Goal: Task Accomplishment & Management: Use online tool/utility

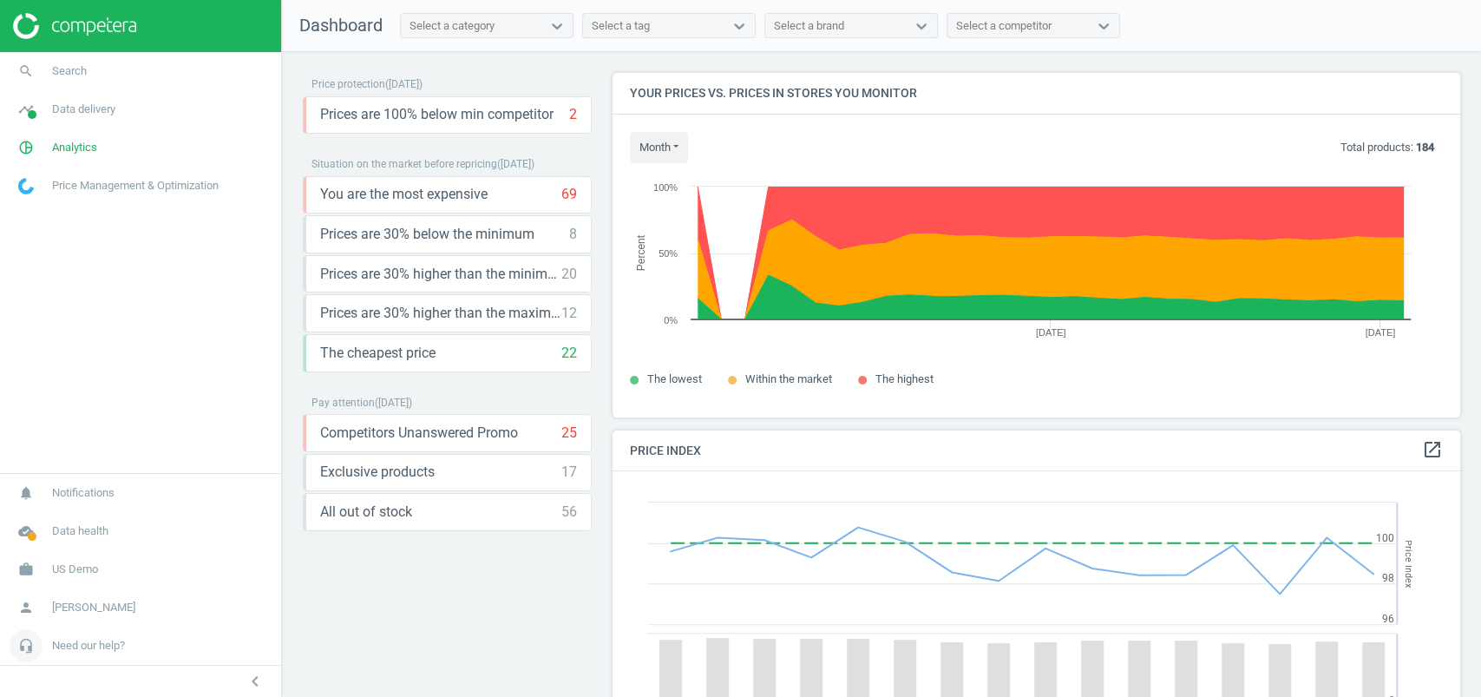
scroll to position [434, 865]
click at [81, 572] on span "US Demo" at bounding box center [75, 569] width 46 height 16
click at [63, 549] on span "Campaign settings" at bounding box center [61, 544] width 85 height 14
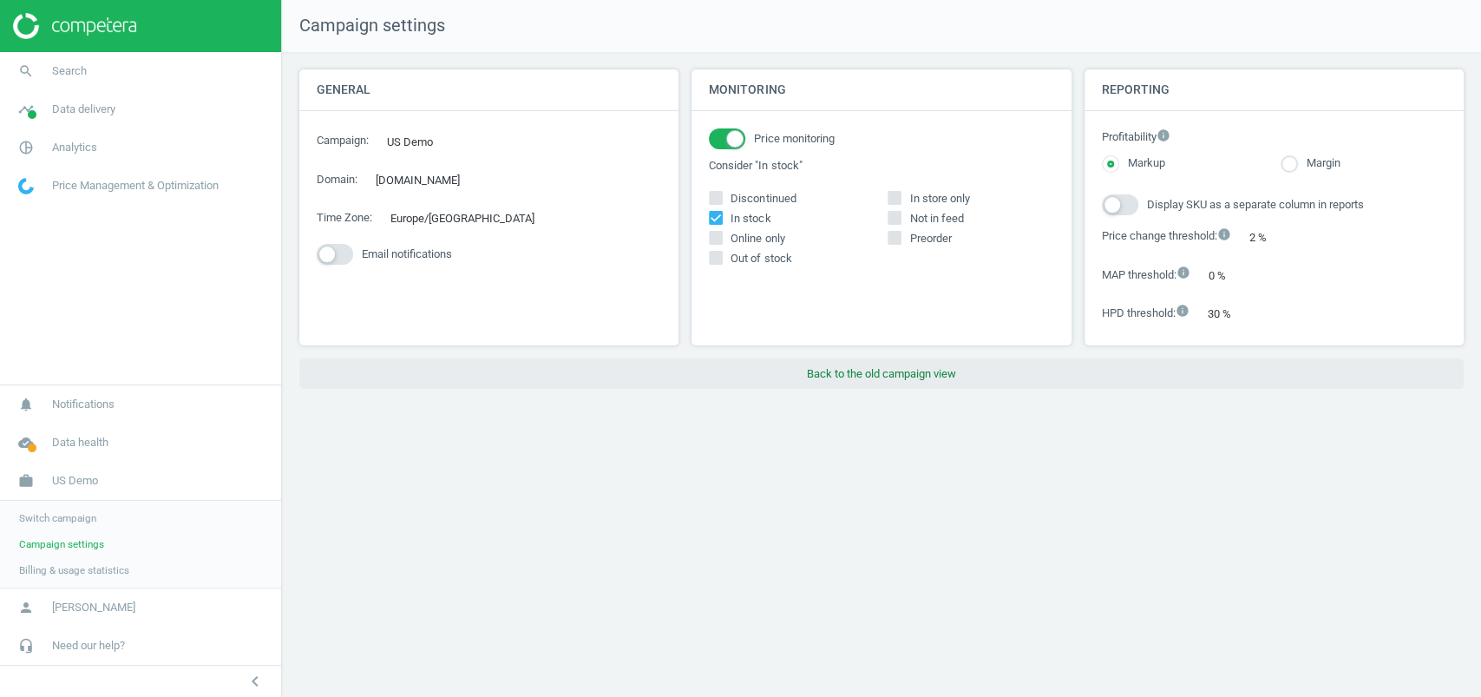
click at [832, 363] on button "Back to the old campaign view" at bounding box center [881, 373] width 1164 height 31
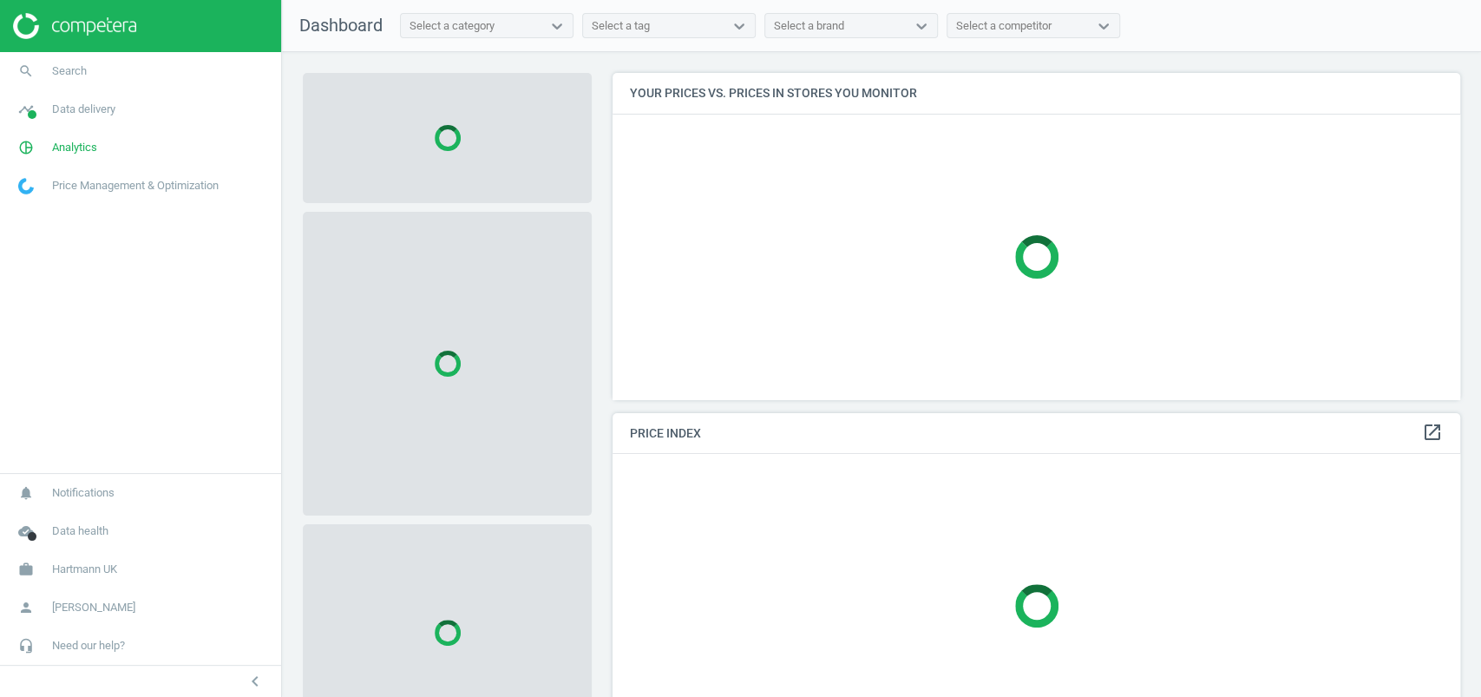
scroll to position [361, 865]
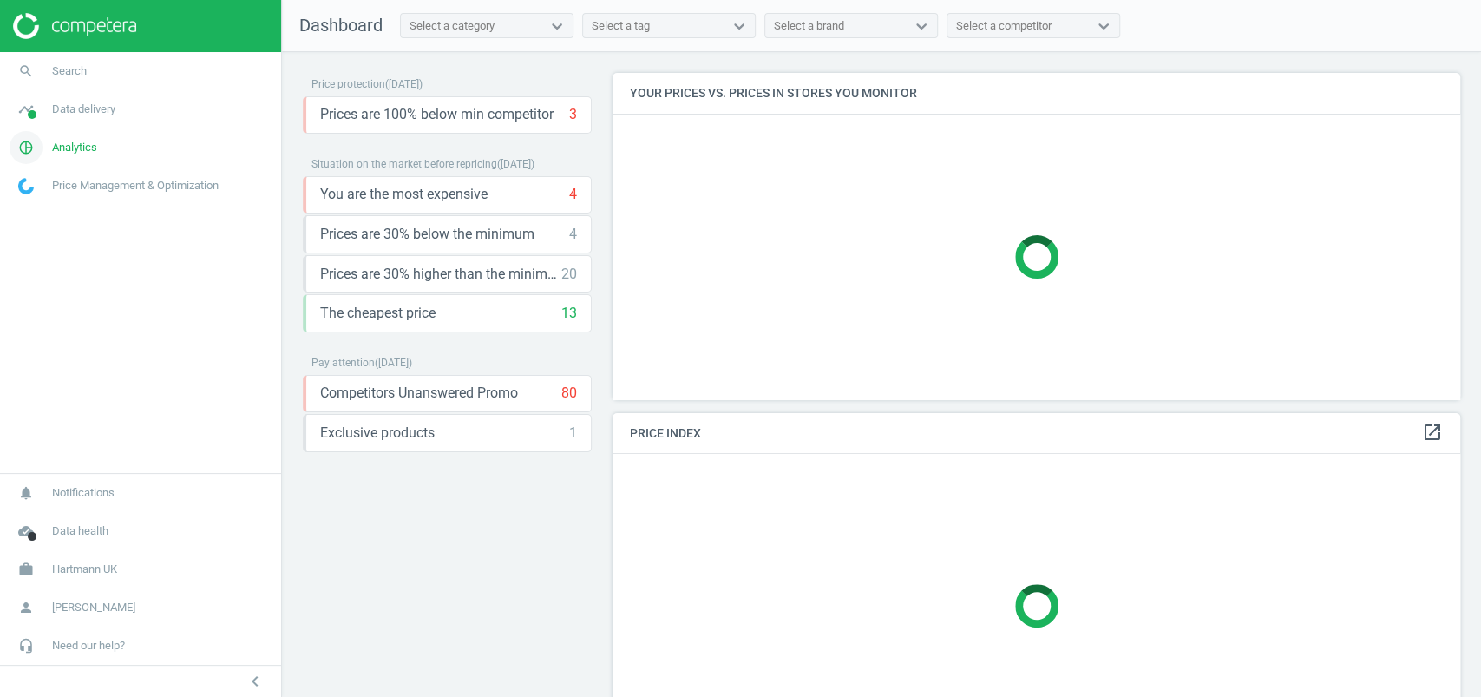
click at [38, 152] on icon "pie_chart_outlined" at bounding box center [26, 147] width 33 height 33
click at [72, 108] on span "Data delivery" at bounding box center [83, 109] width 63 height 16
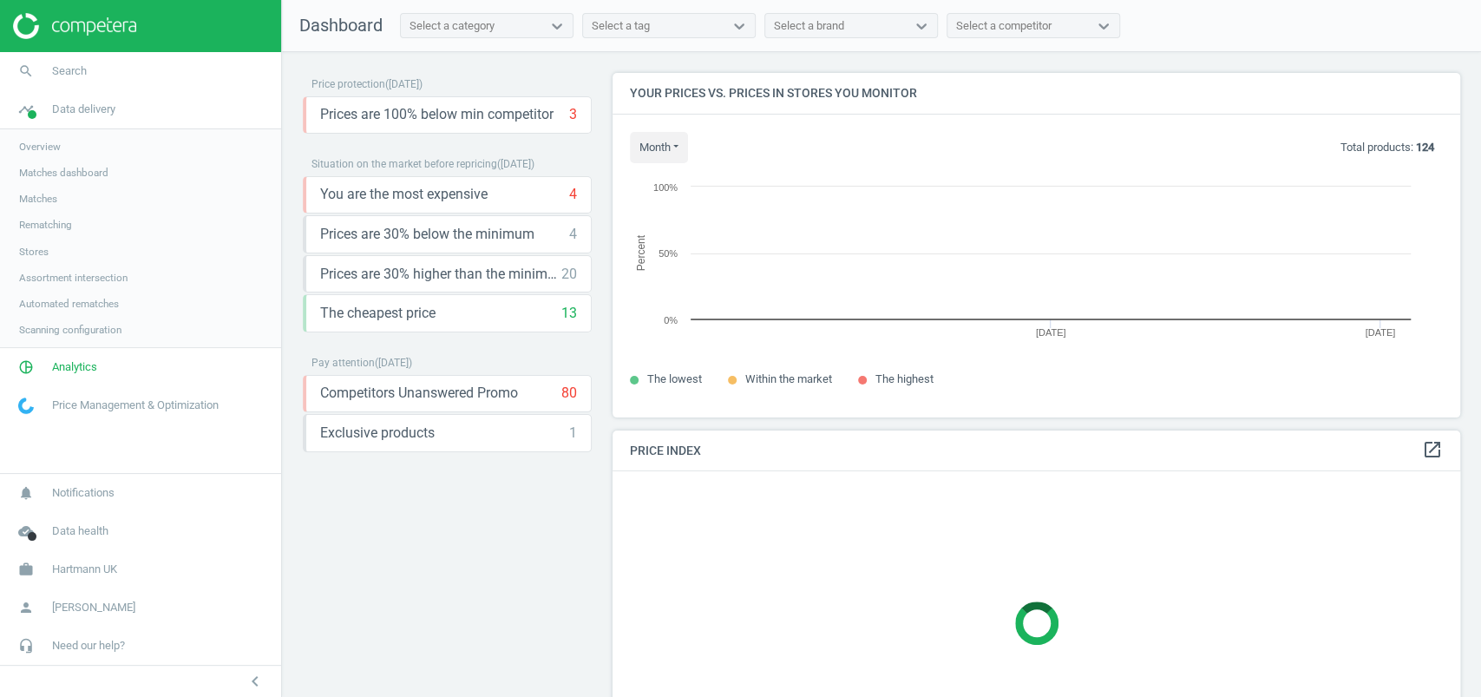
scroll to position [378, 865]
click at [44, 193] on span "Matches" at bounding box center [38, 199] width 38 height 14
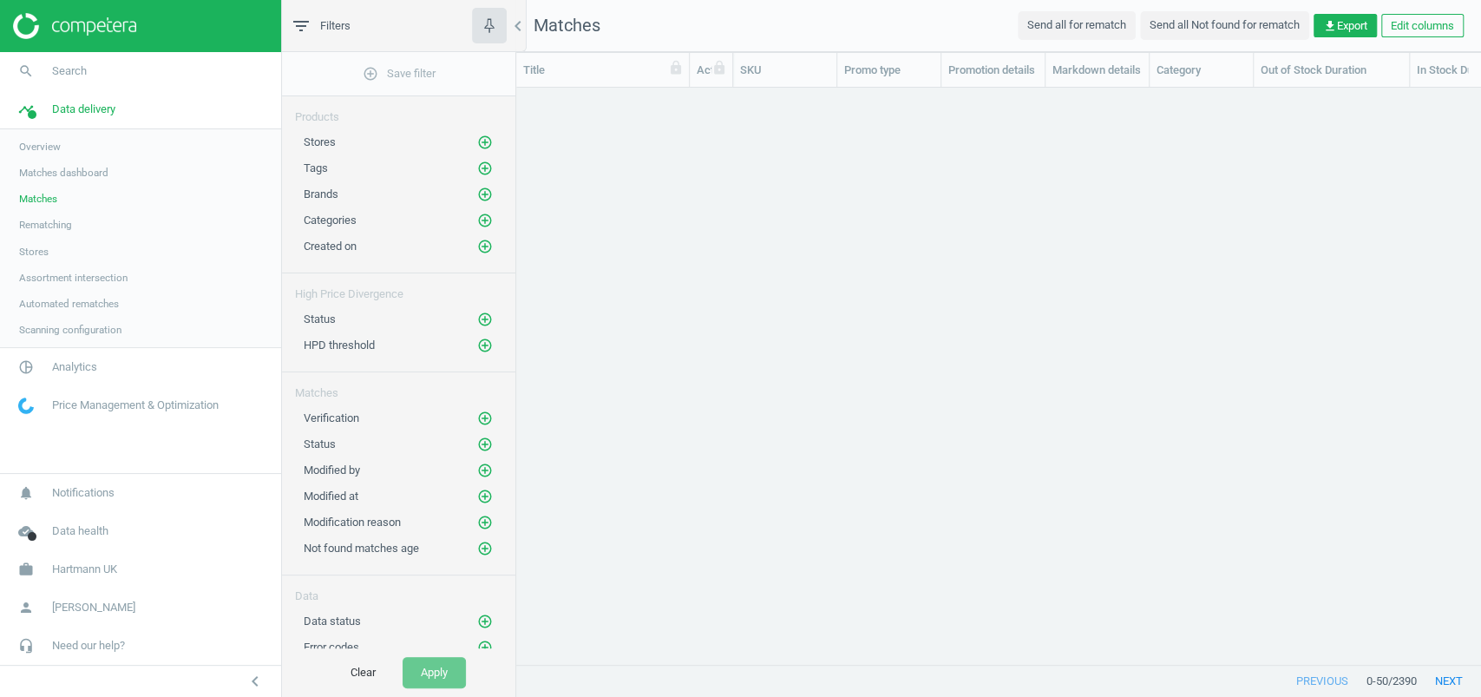
scroll to position [541, 946]
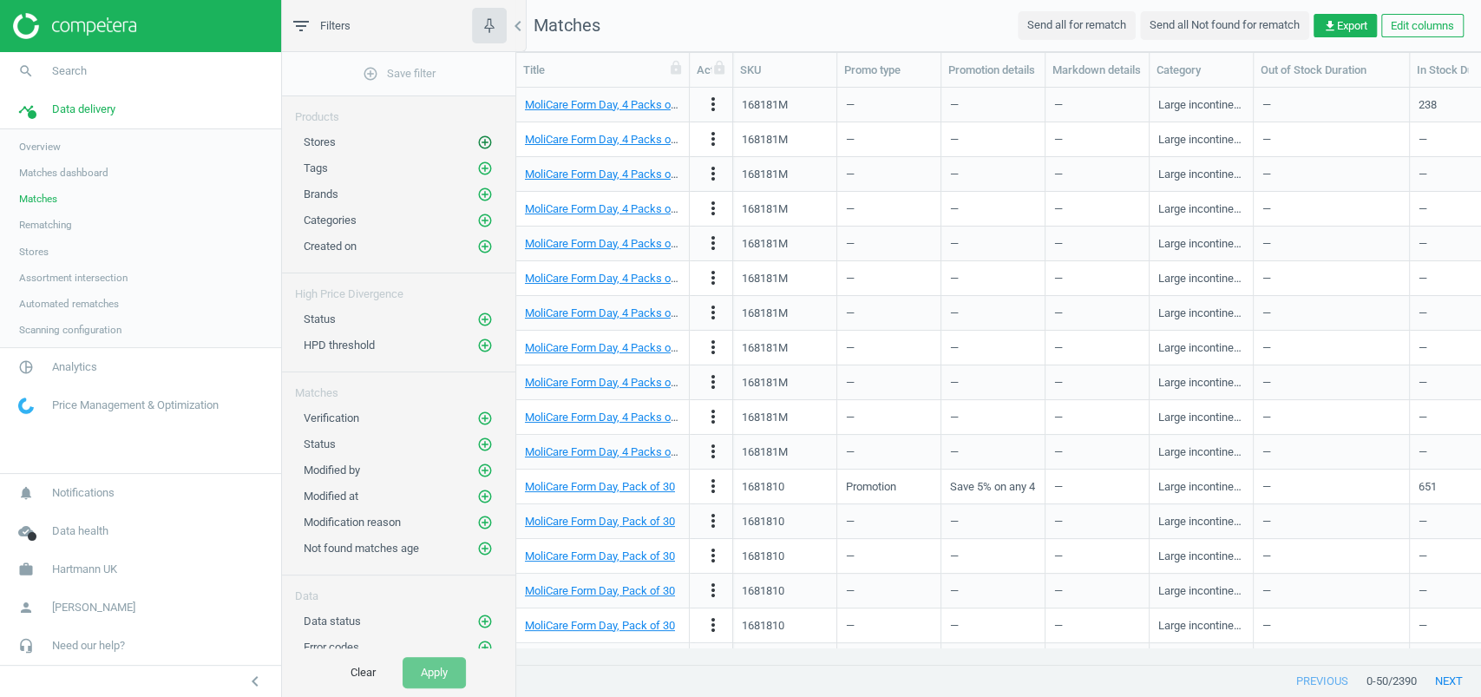
click at [488, 142] on icon "add_circle_outline" at bounding box center [485, 142] width 16 height 16
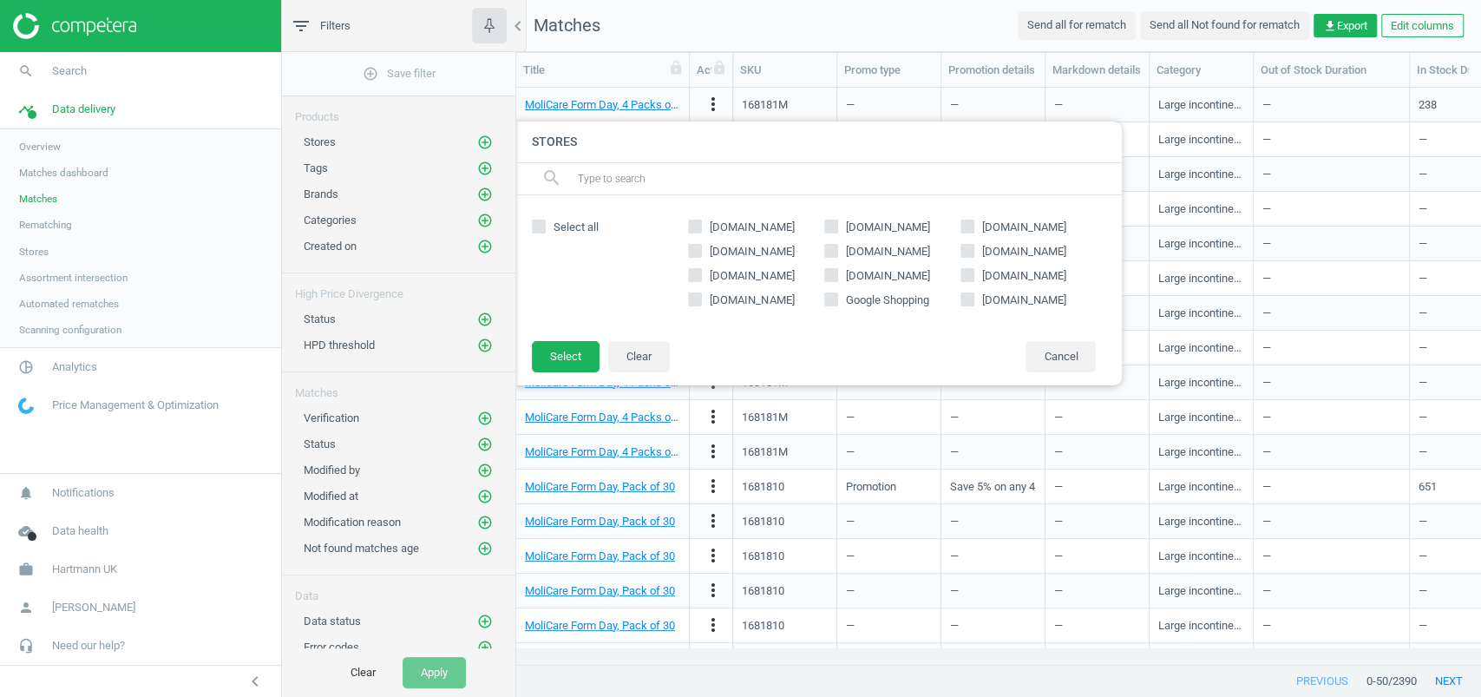
click at [828, 222] on input "weldricks.co.uk" at bounding box center [830, 225] width 11 height 11
checkbox input "true"
click at [564, 357] on button "Select" at bounding box center [566, 356] width 68 height 31
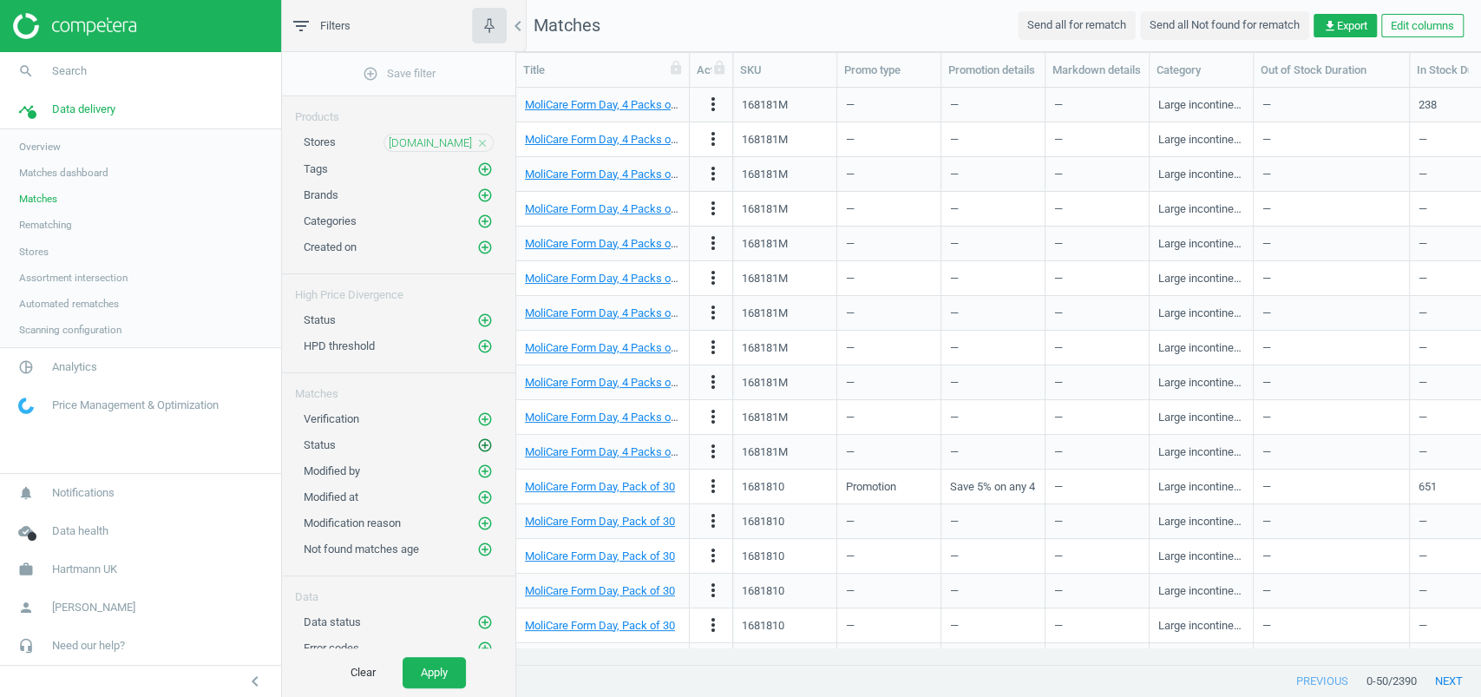
click at [486, 443] on icon "add_circle_outline" at bounding box center [485, 445] width 16 height 16
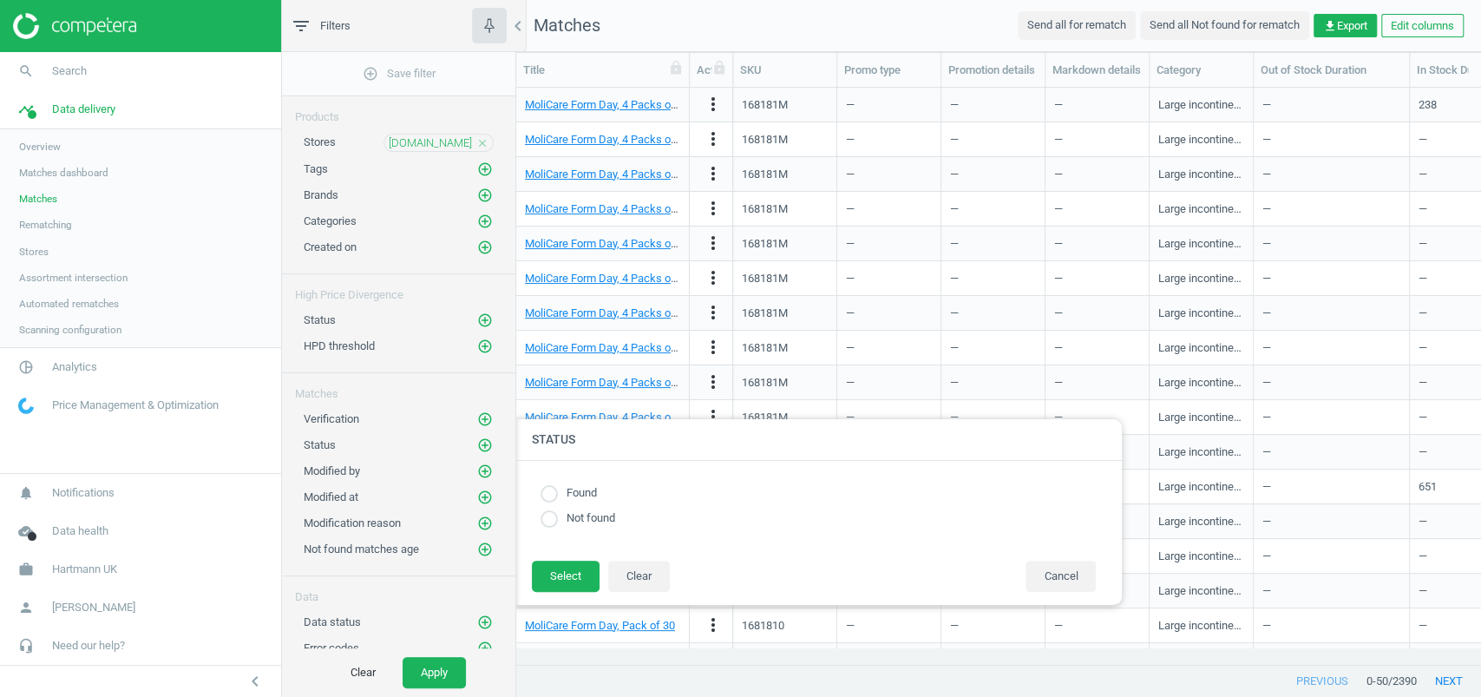
click at [584, 493] on label "Found" at bounding box center [577, 493] width 39 height 16
click at [553, 493] on input "radio" at bounding box center [548, 493] width 17 height 17
radio input "true"
click at [555, 568] on button "Select" at bounding box center [566, 575] width 68 height 31
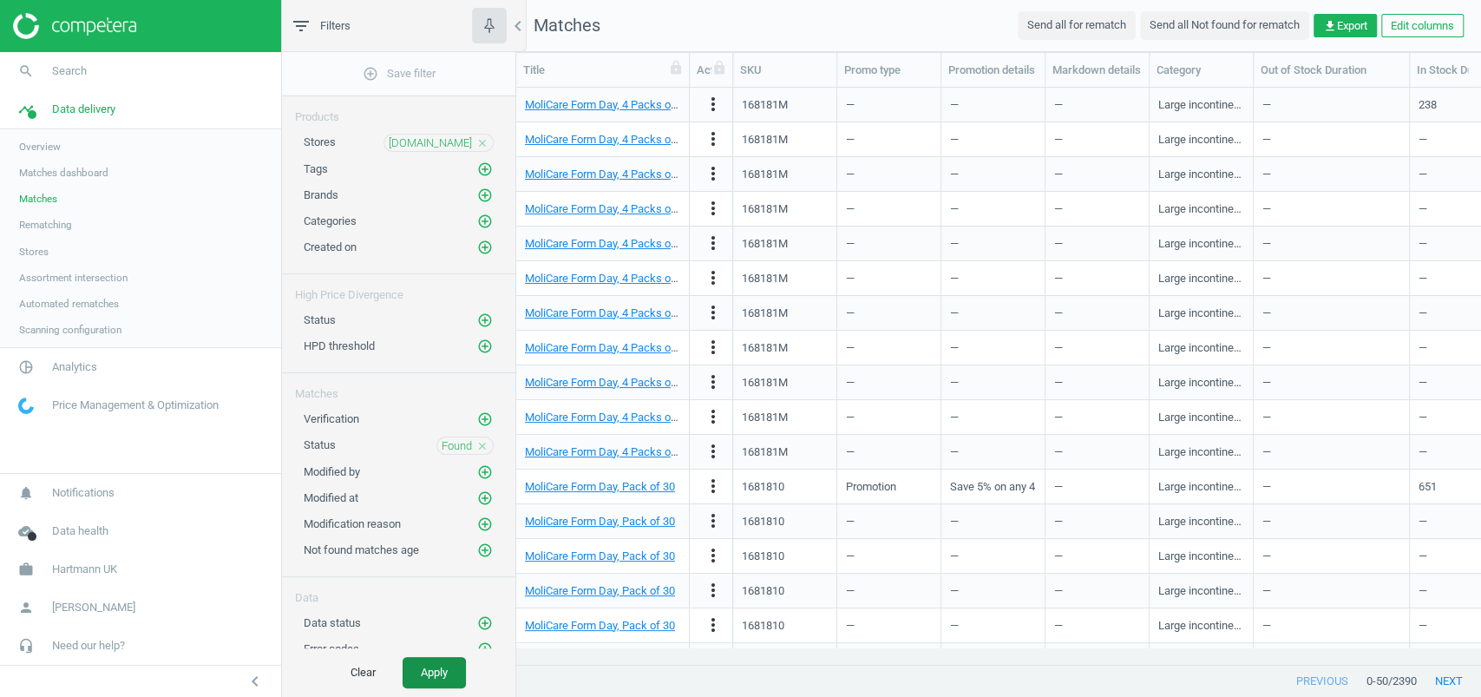
click at [419, 667] on button "Apply" at bounding box center [434, 672] width 63 height 31
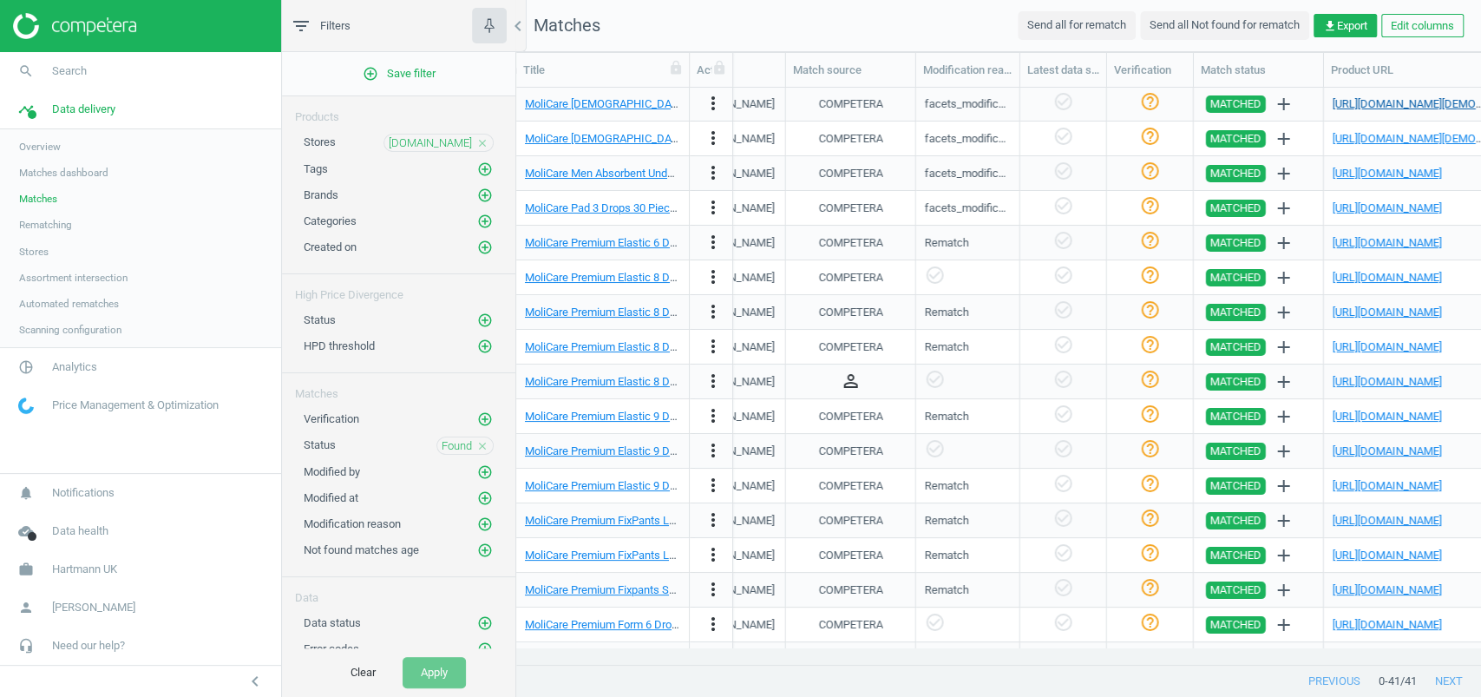
scroll to position [0, 1566]
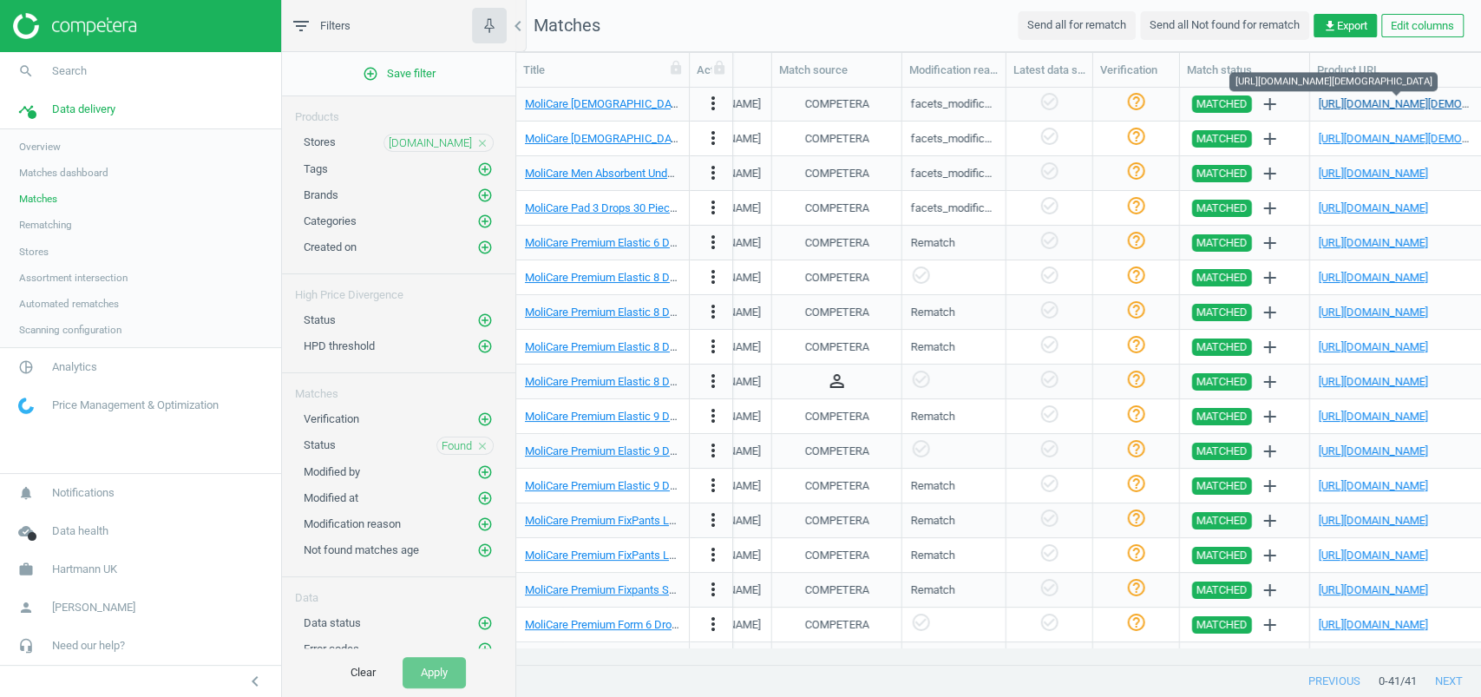
click at [1369, 100] on link "https://www.weldricks.co.uk/products/molicare-lady-absorbent-underwear-5-x-chan…" at bounding box center [1431, 103] width 225 height 13
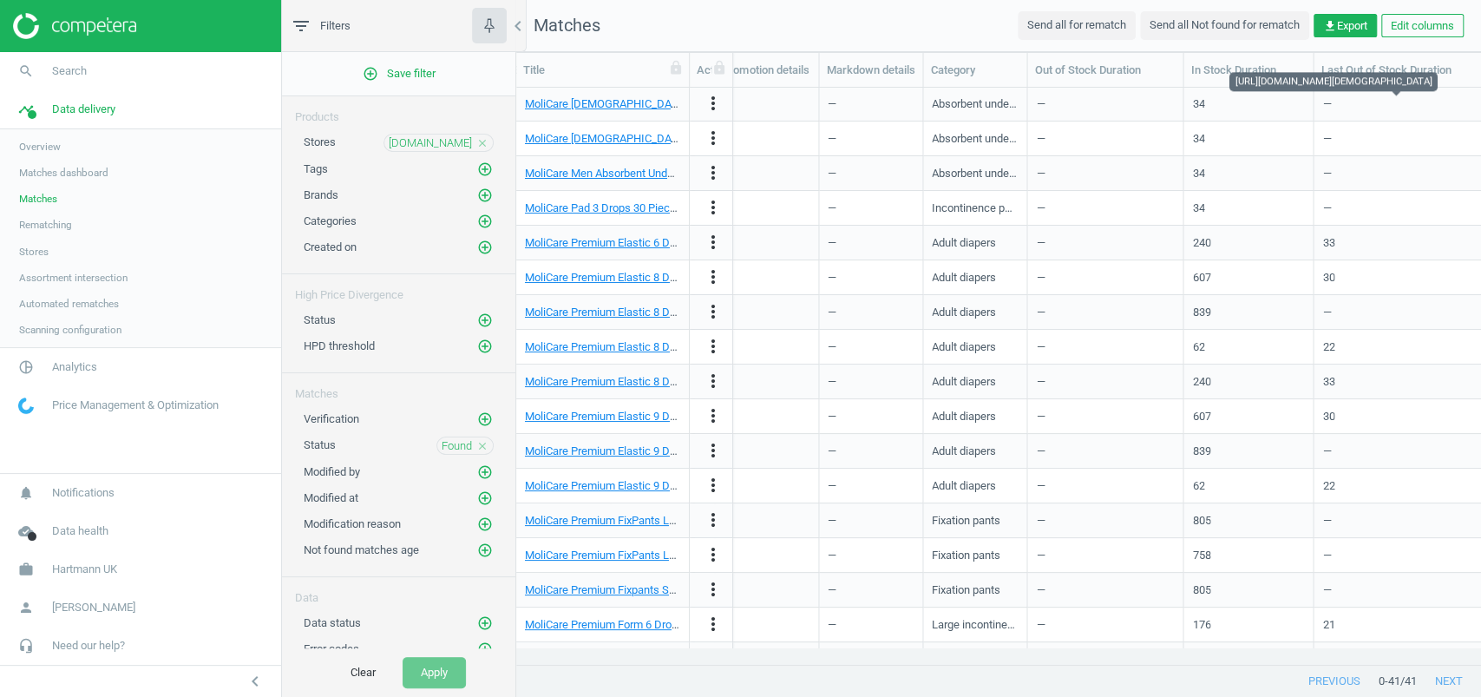
scroll to position [0, 0]
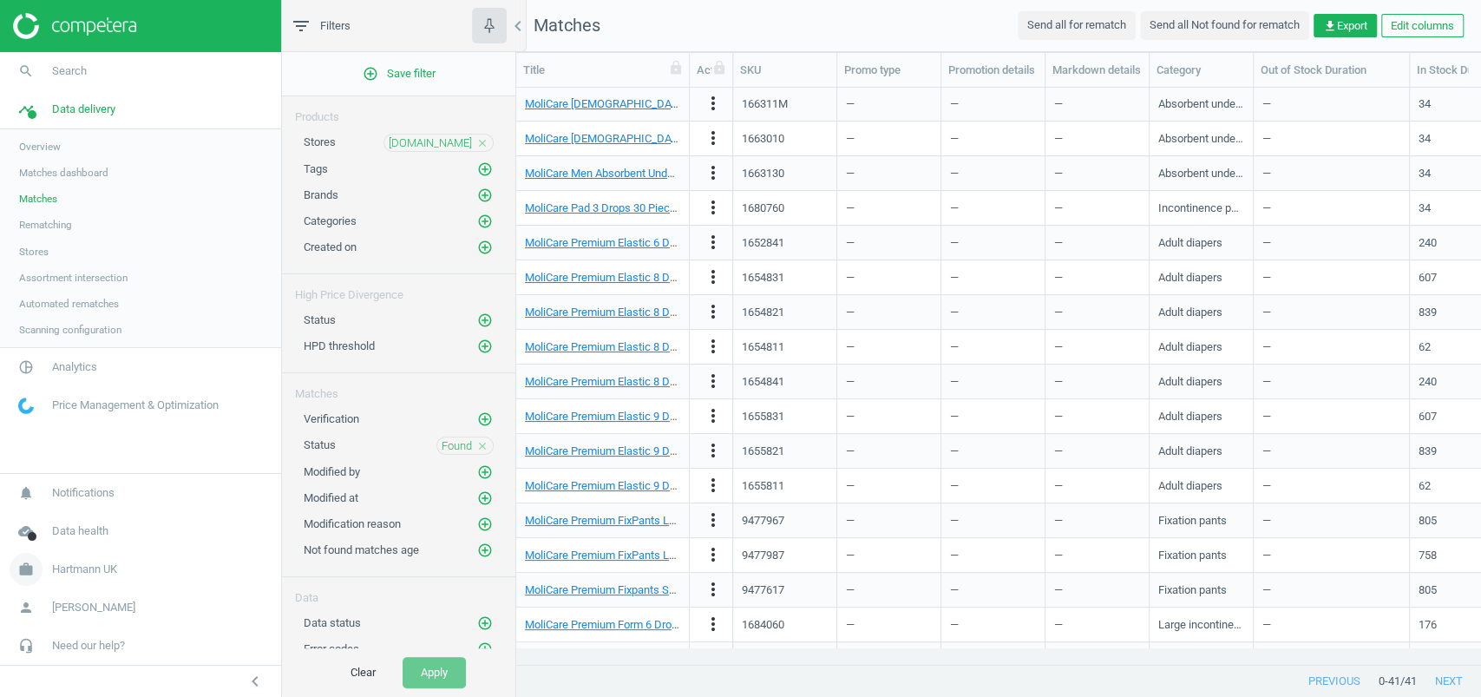
click at [55, 576] on span "Hartmann UK" at bounding box center [84, 569] width 65 height 16
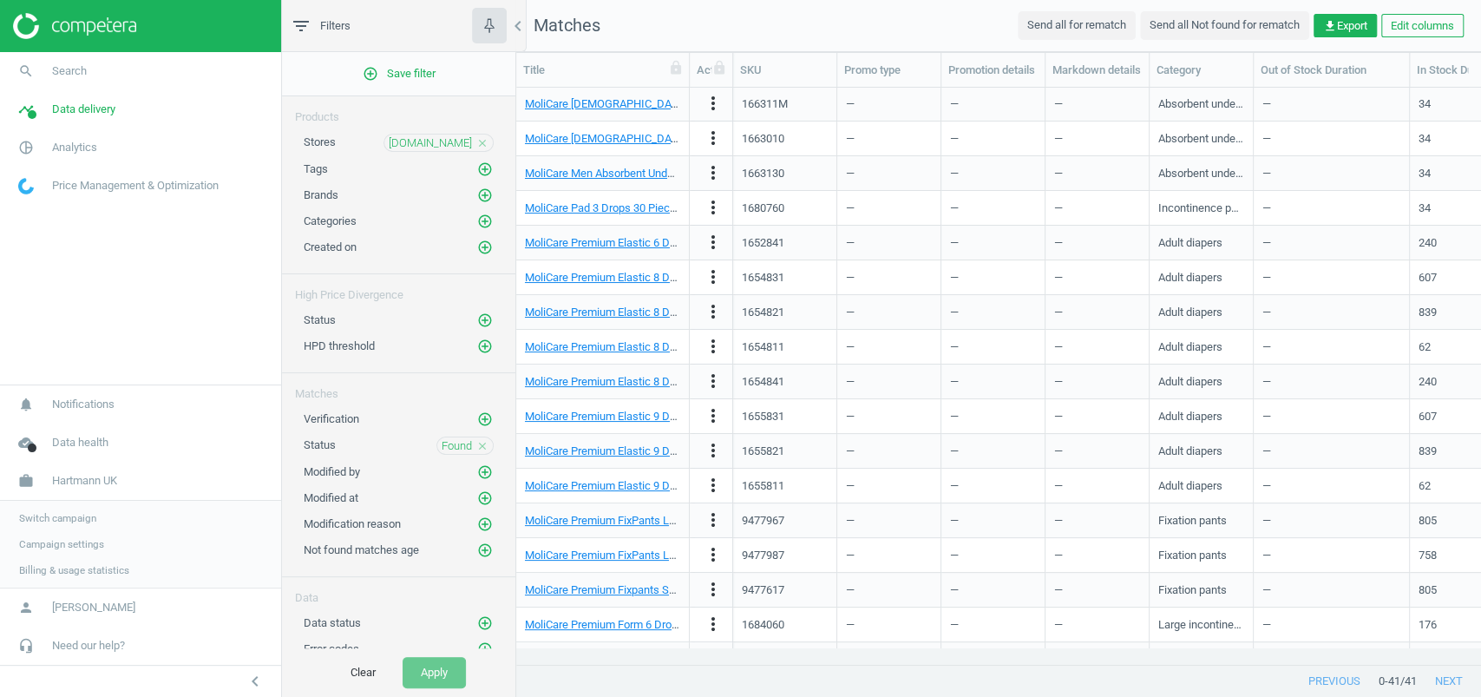
click at [75, 515] on span "Switch campaign" at bounding box center [57, 518] width 77 height 14
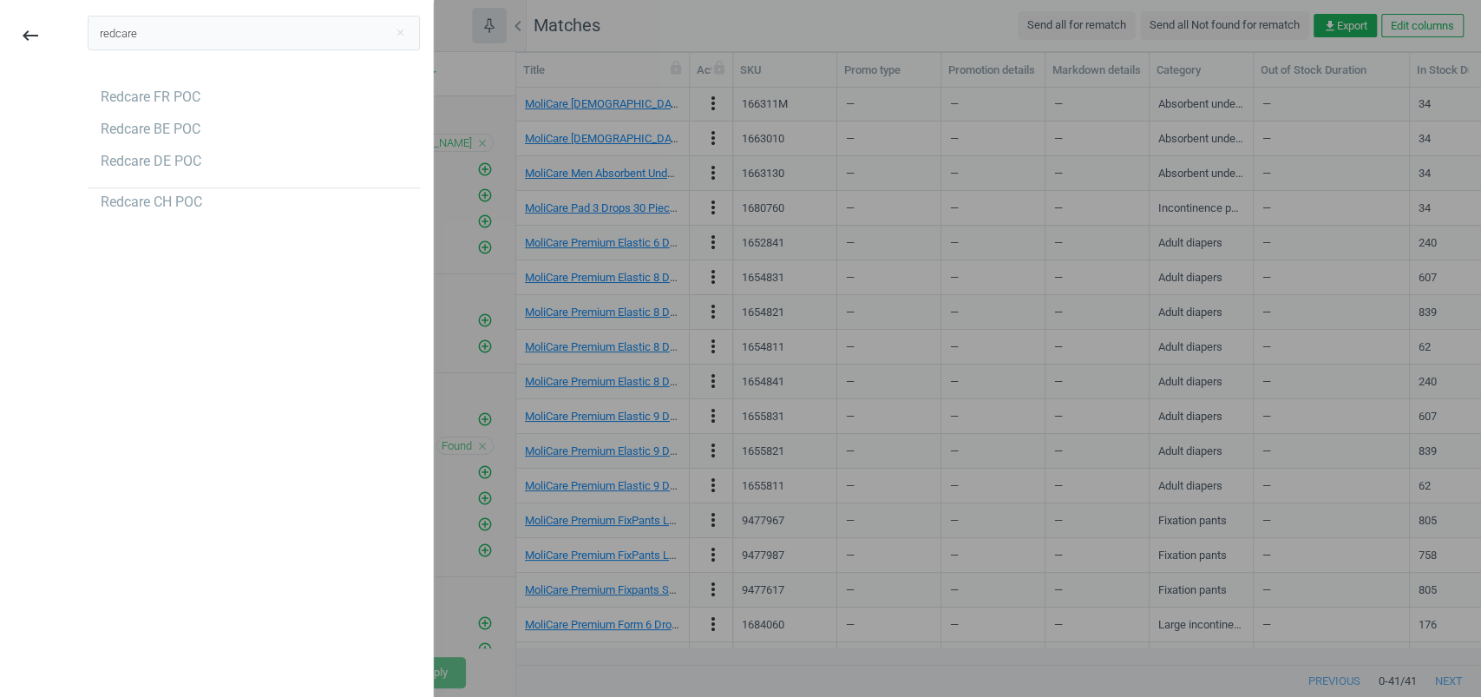
type input "redcare"
click at [193, 81] on div "Redcare FR POC Redcare BE POC Redcare DE POC Redcare CH POC" at bounding box center [254, 150] width 358 height 150
click at [193, 90] on div "Redcare FR POC" at bounding box center [151, 97] width 100 height 19
drag, startPoint x: 623, startPoint y: 72, endPoint x: 611, endPoint y: 47, distance: 27.9
click at [623, 72] on div at bounding box center [740, 348] width 1481 height 697
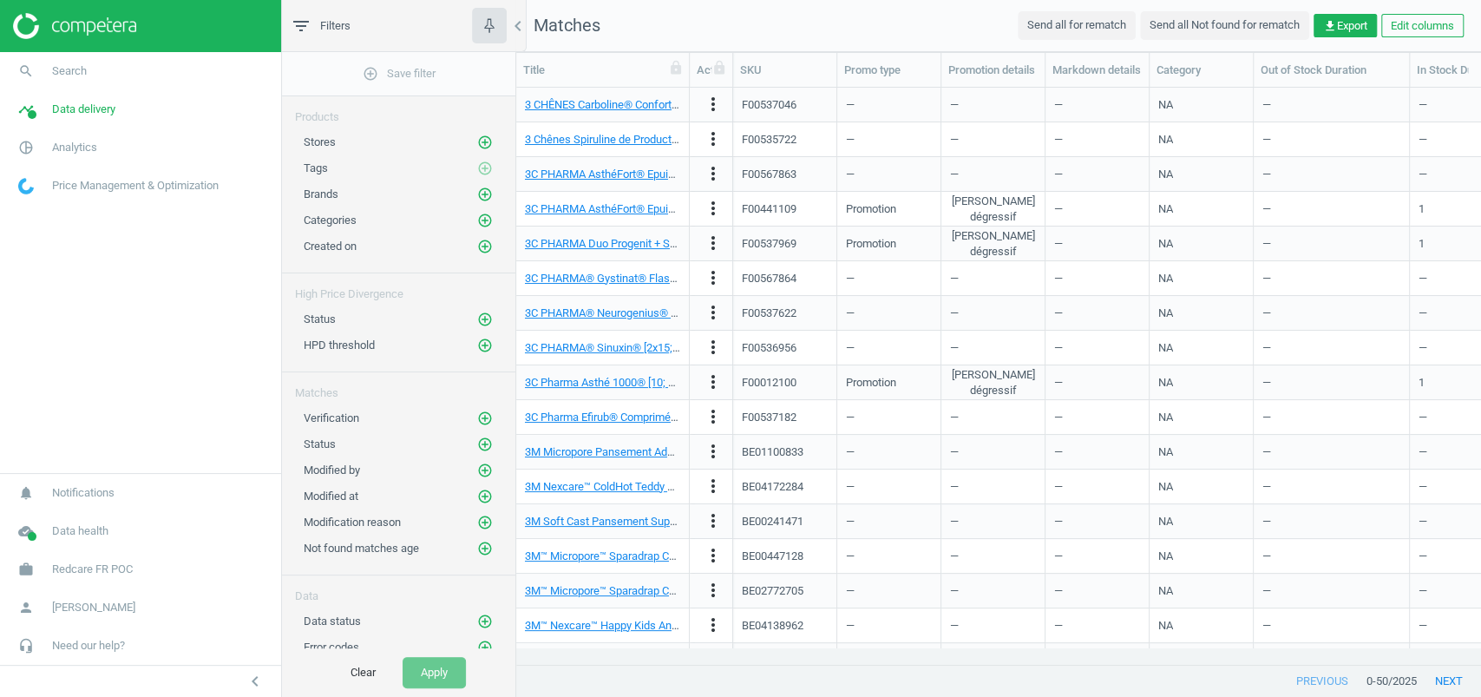
scroll to position [17, 18]
